Goal: Check status

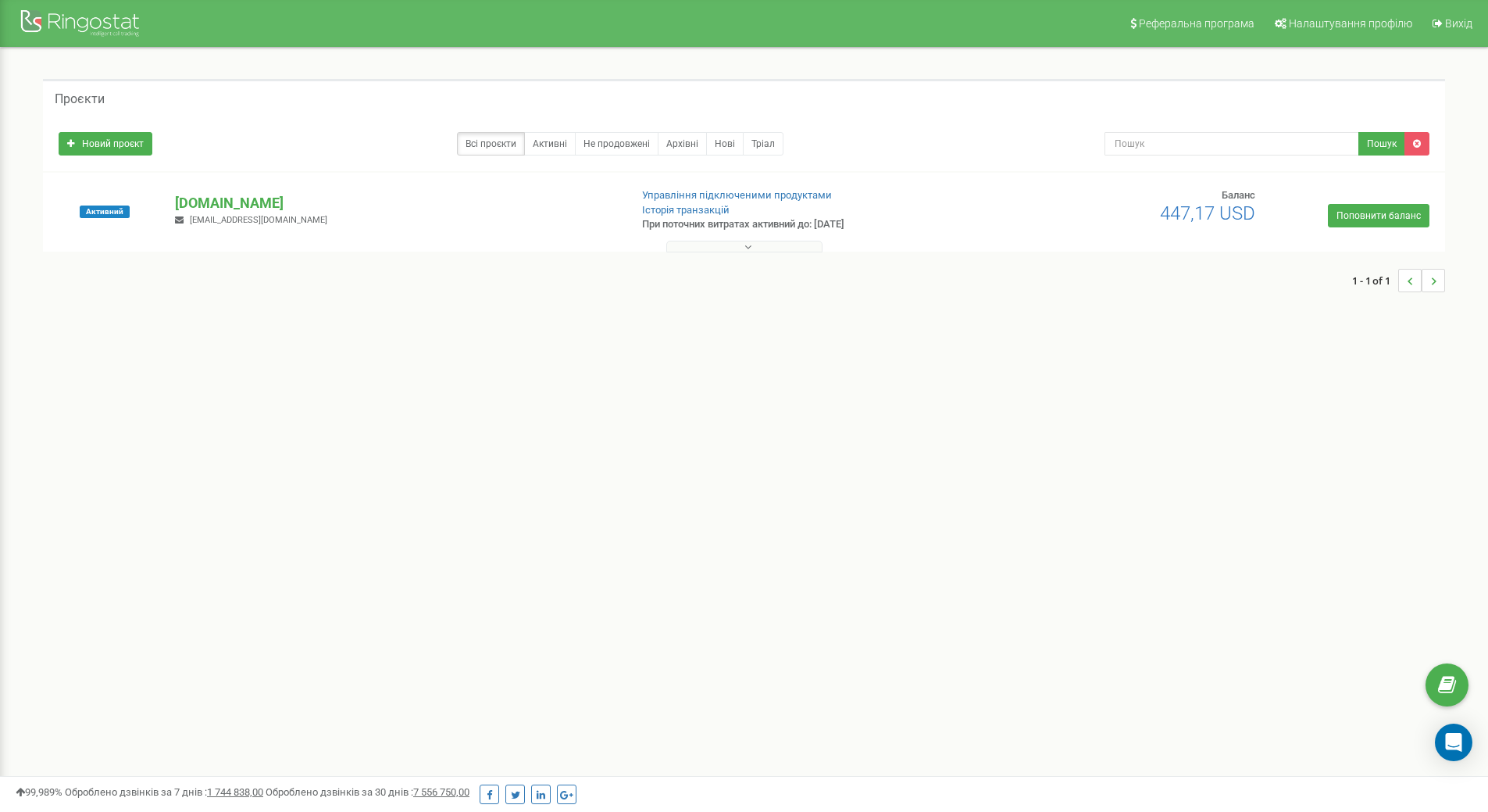
click at [769, 243] on button at bounding box center [744, 246] width 156 height 12
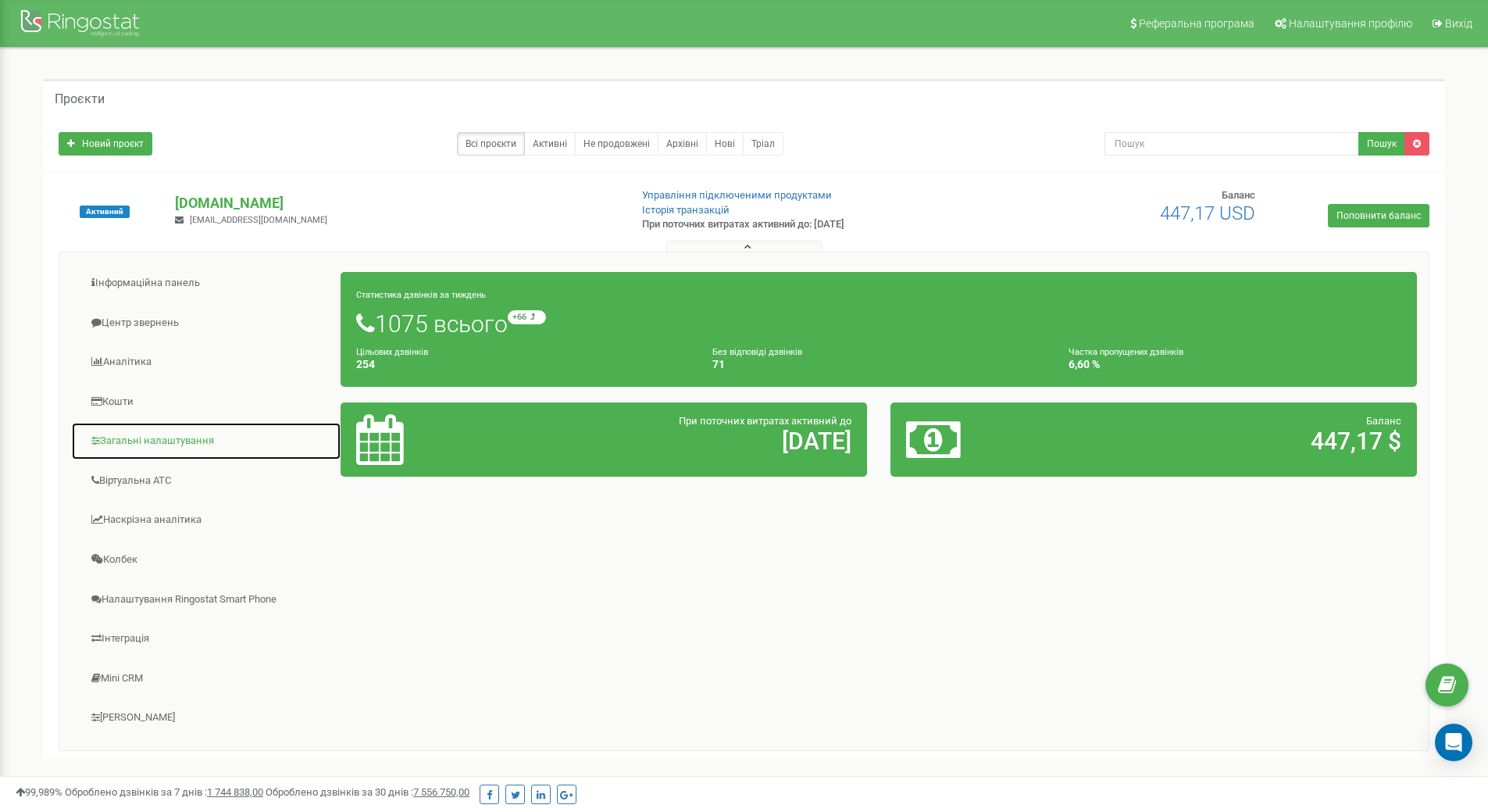
click at [154, 440] on link "Загальні налаштування" at bounding box center [206, 441] width 270 height 38
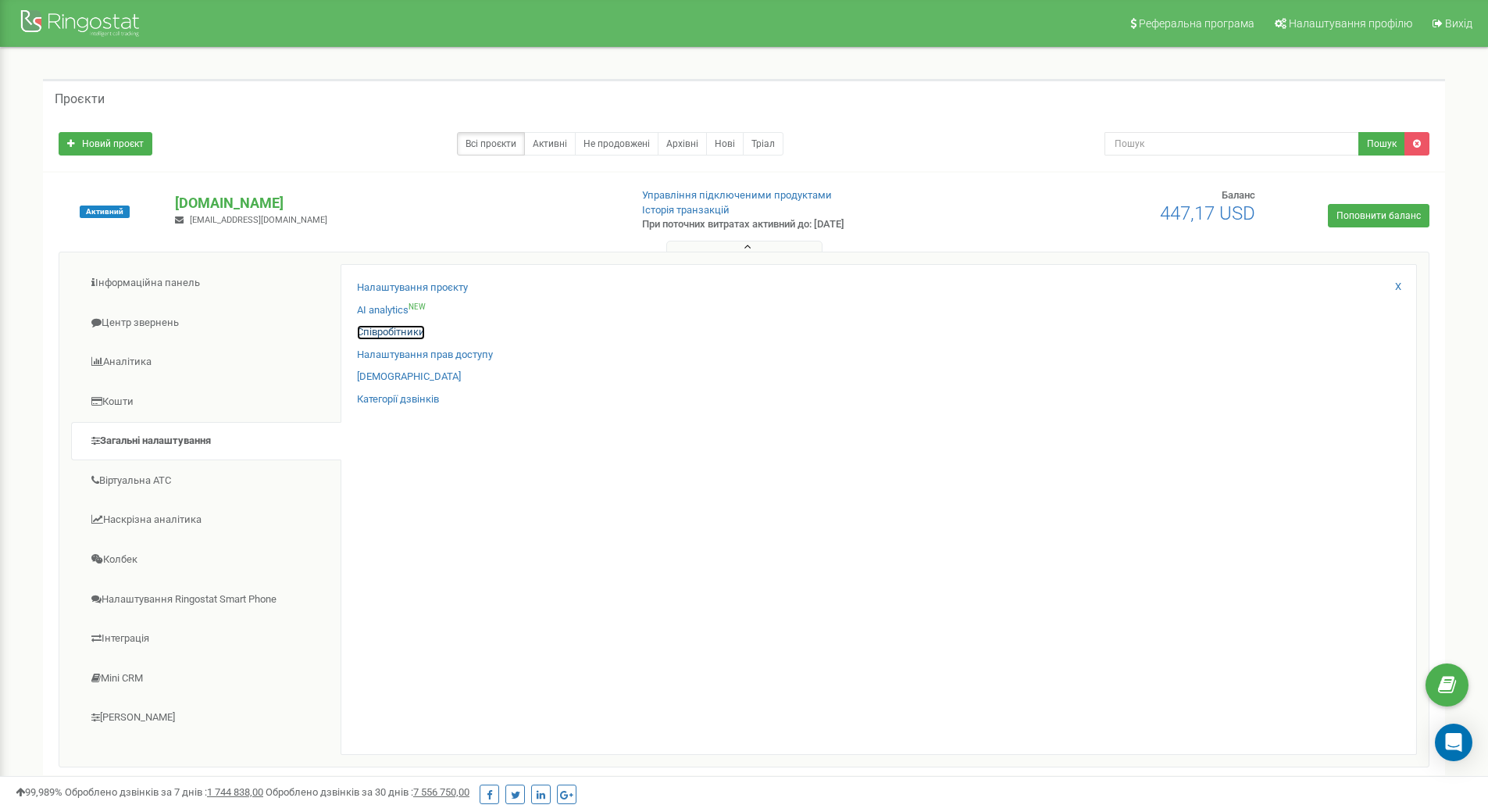
click at [388, 328] on link "Співробітники" at bounding box center [391, 332] width 68 height 15
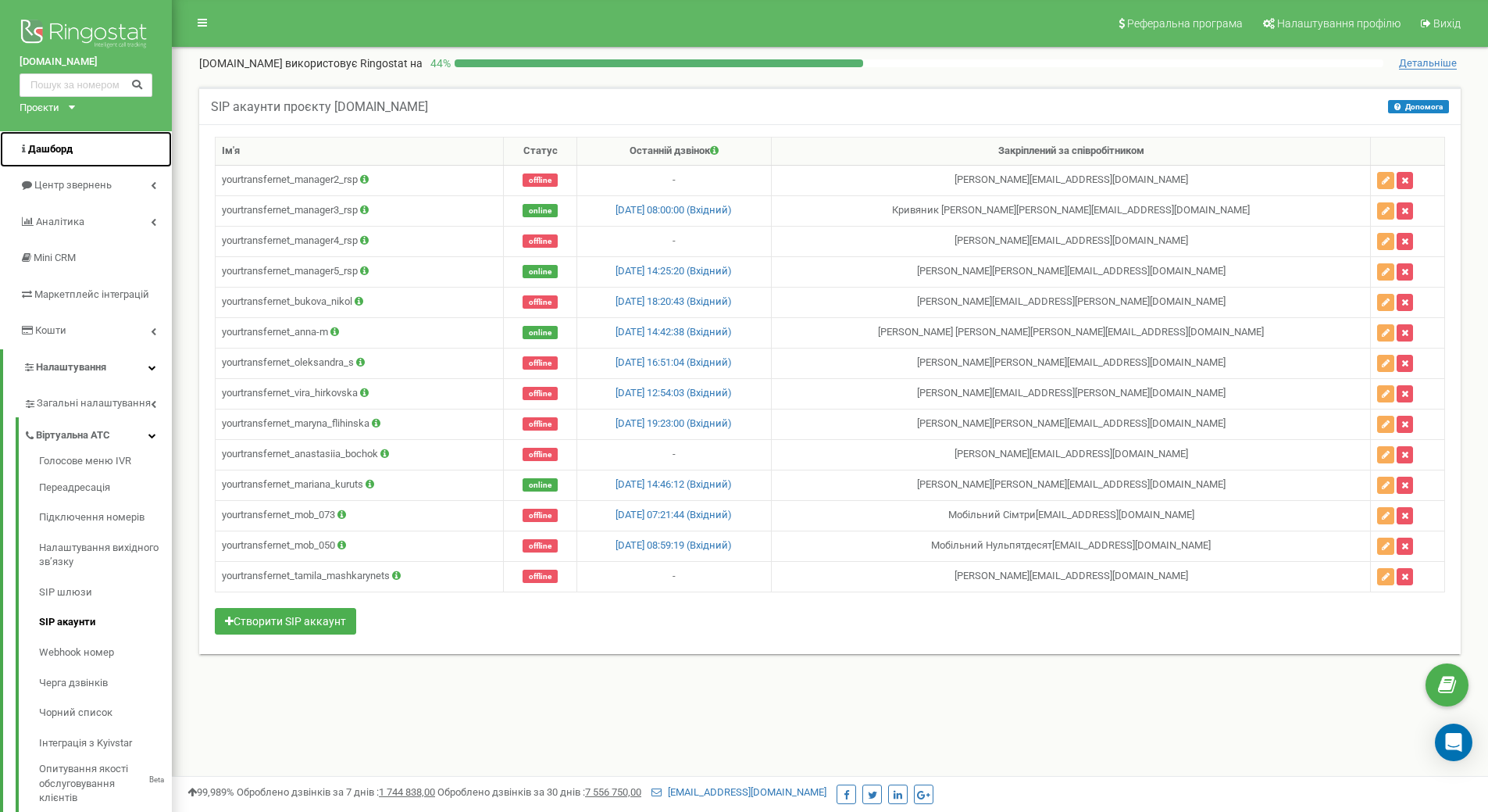
click at [78, 152] on link "Дашборд" at bounding box center [86, 150] width 172 height 37
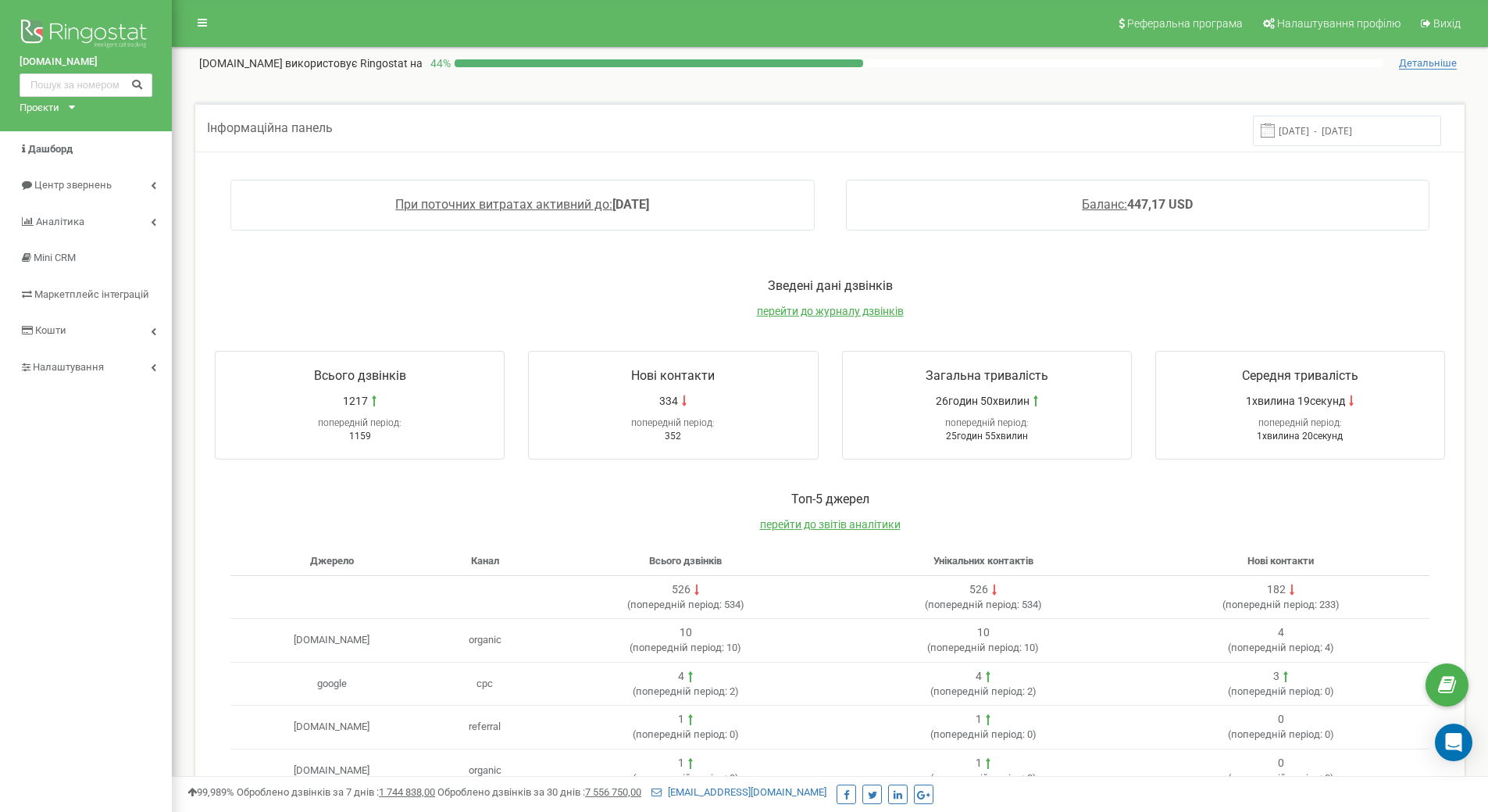
click at [1340, 131] on input "[DATE] - [DATE]" at bounding box center [1346, 131] width 188 height 31
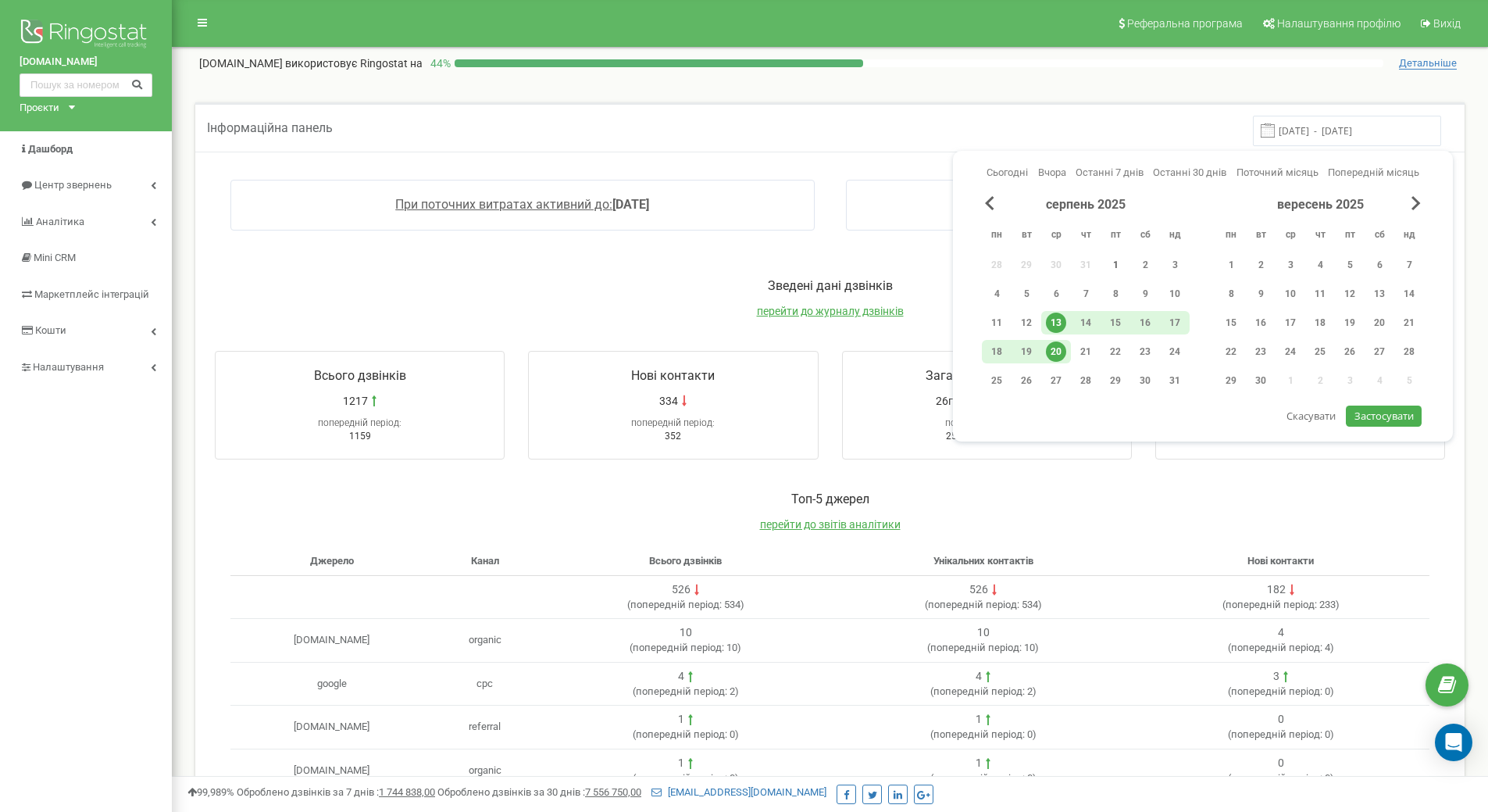
click at [1117, 259] on div "1" at bounding box center [1116, 265] width 20 height 20
click at [1056, 349] on div "20" at bounding box center [1057, 352] width 20 height 20
click at [1364, 416] on span "Застосувати" at bounding box center [1384, 415] width 59 height 14
type input "[DATE] - [DATE]"
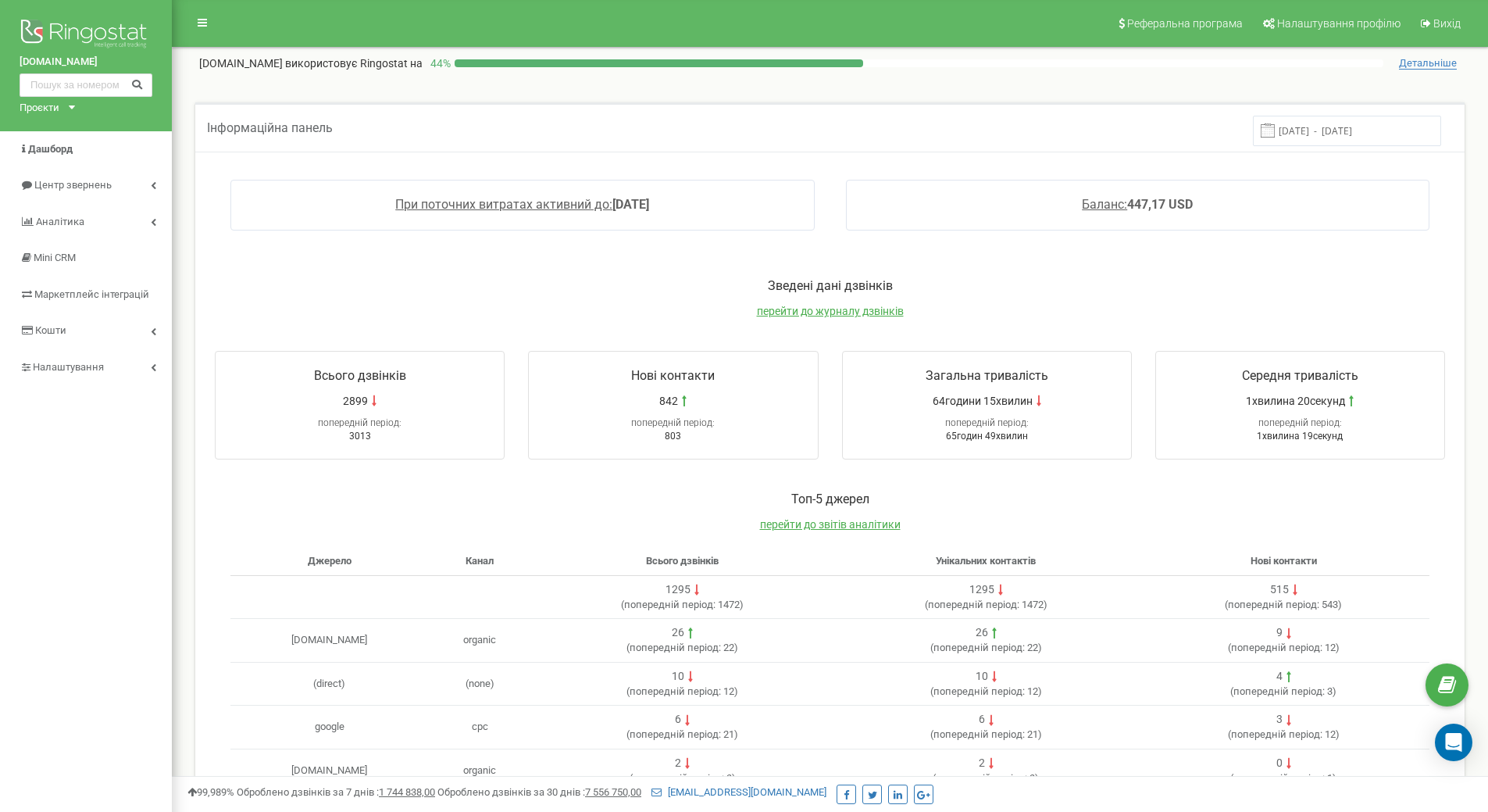
click at [1356, 172] on div "При поточних витратах активний до: [DATE] Баланс: 447,17 USD" at bounding box center [830, 212] width 1262 height 97
